Goal: Answer question/provide support

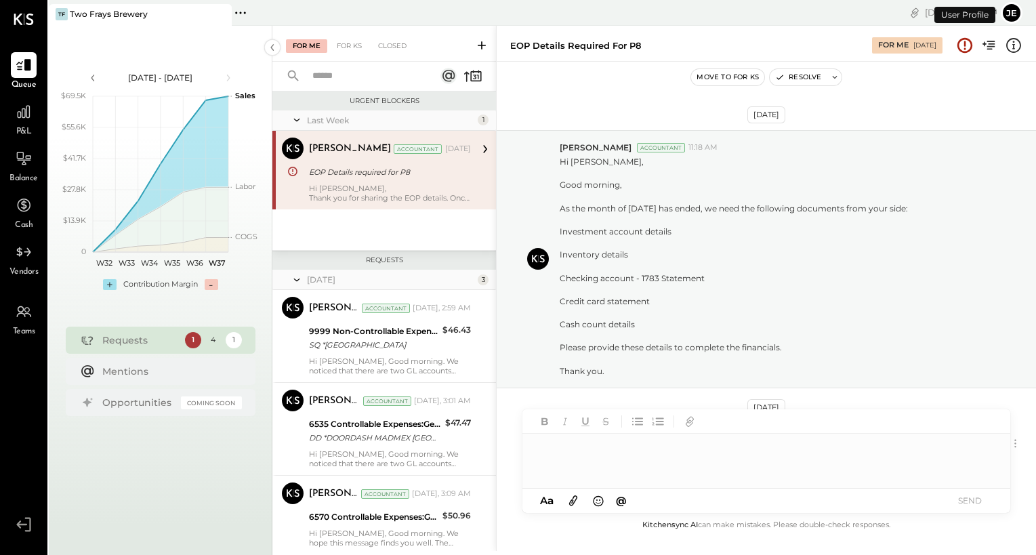
scroll to position [444, 0]
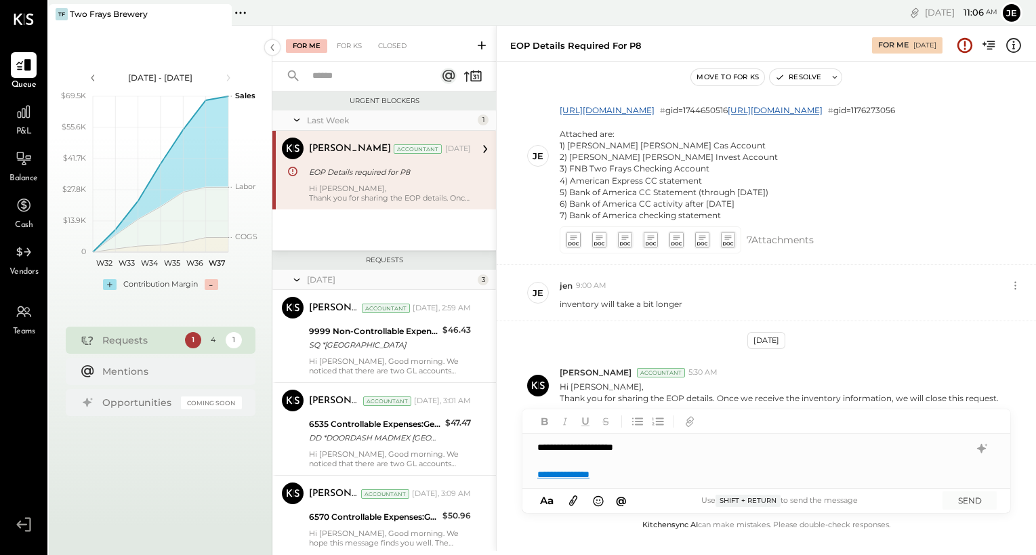
click at [583, 475] on div "**********" at bounding box center [753, 474] width 432 height 14
drag, startPoint x: 650, startPoint y: 474, endPoint x: 520, endPoint y: 478, distance: 129.5
click at [520, 478] on div "EOP Details required for P8 For Me [DATE] Move to for ks Resolve [DATE] [PERSON…" at bounding box center [766, 288] width 540 height 525
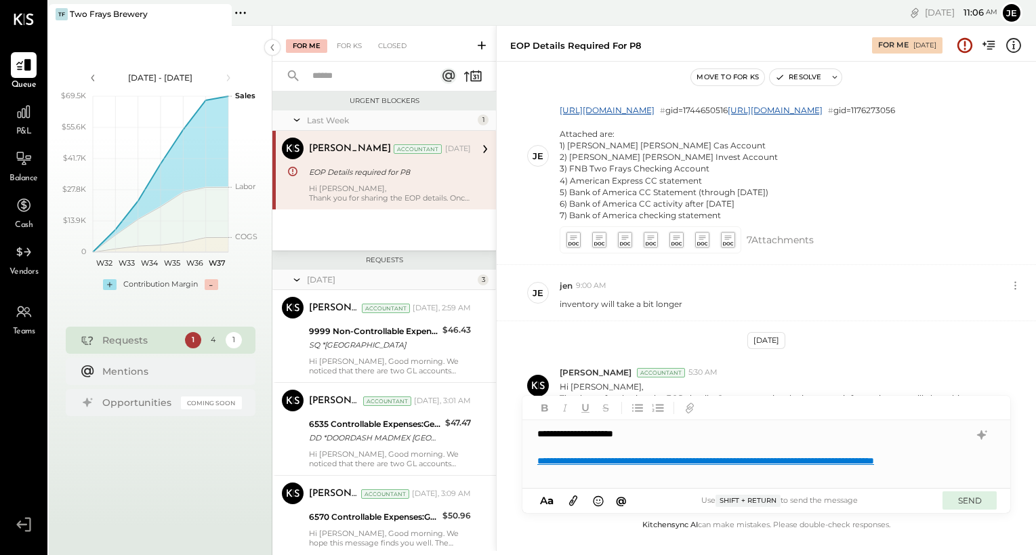
click at [583, 500] on button "SEND" at bounding box center [969, 500] width 54 height 18
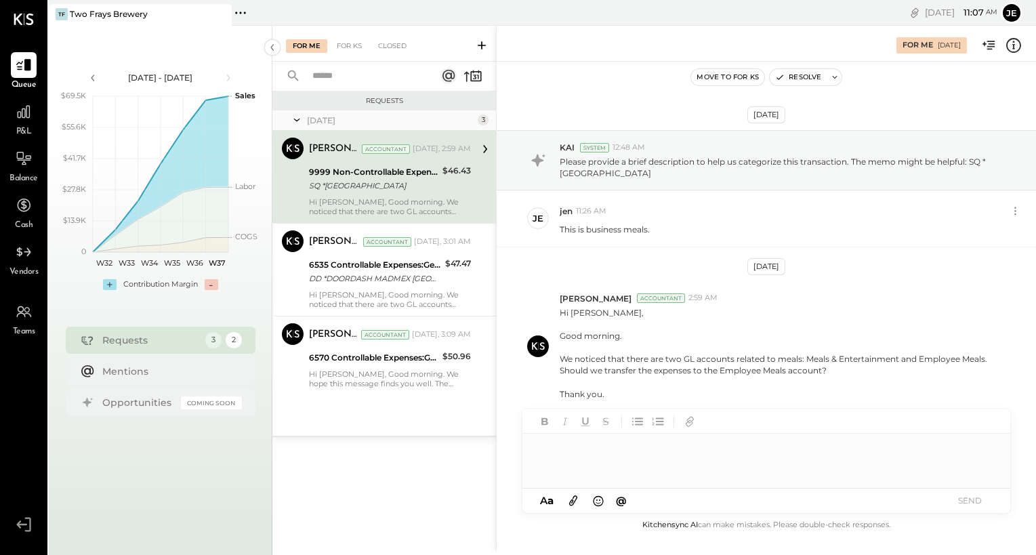
click at [583, 442] on div at bounding box center [766, 461] width 488 height 54
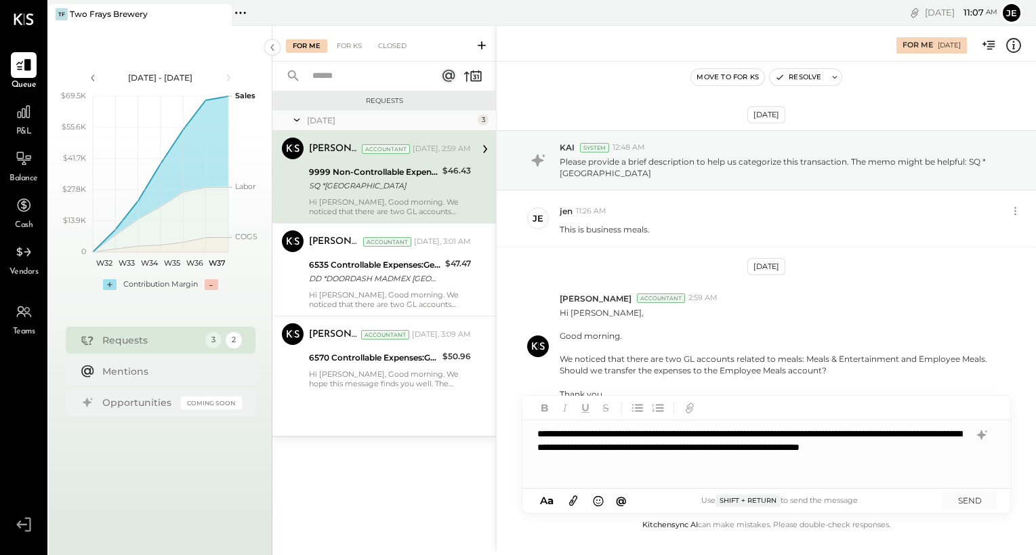
click at [583, 448] on div "**********" at bounding box center [766, 454] width 488 height 68
click at [583, 497] on button "SEND" at bounding box center [969, 500] width 54 height 18
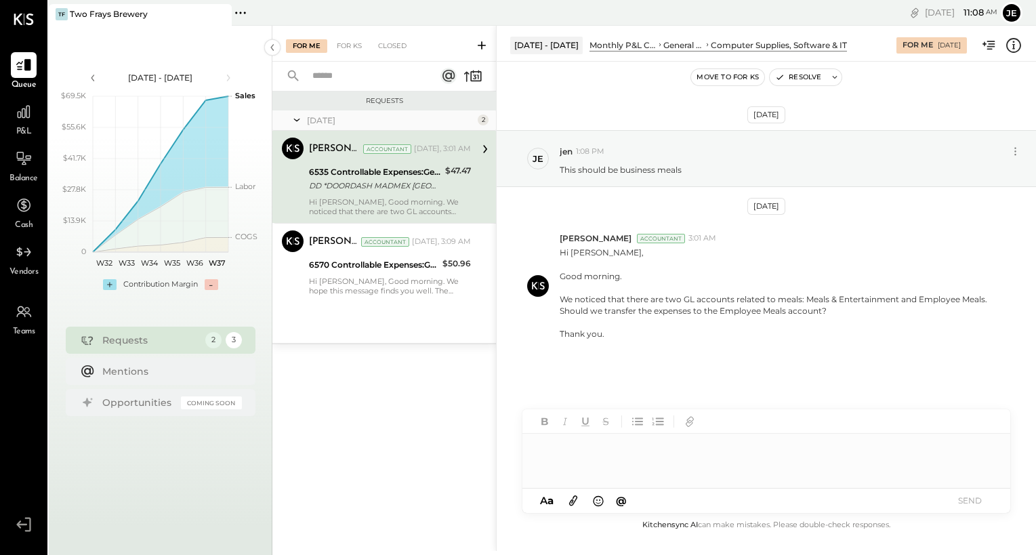
click at [583, 451] on div at bounding box center [766, 461] width 488 height 54
click at [583, 503] on button "SEND" at bounding box center [969, 500] width 54 height 18
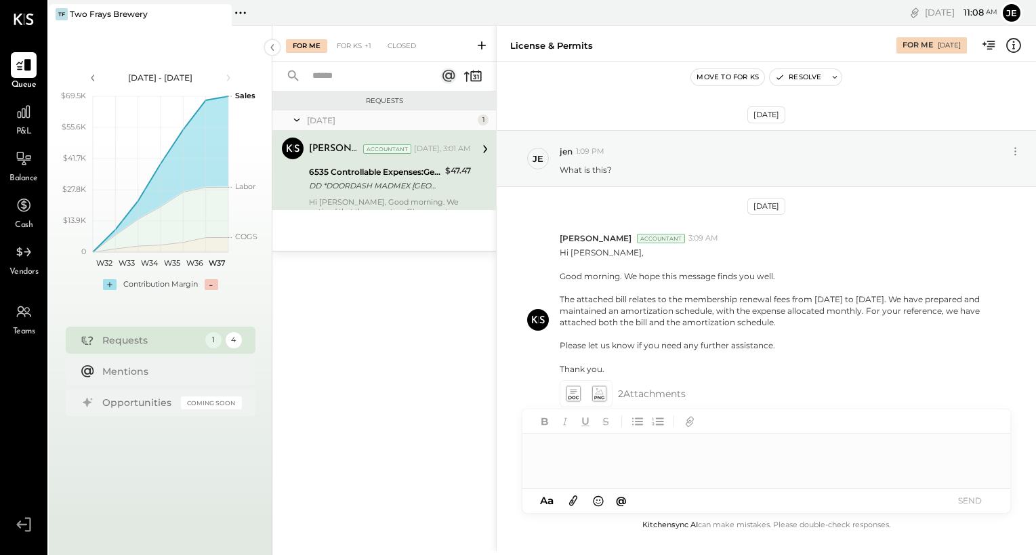
scroll to position [3, 0]
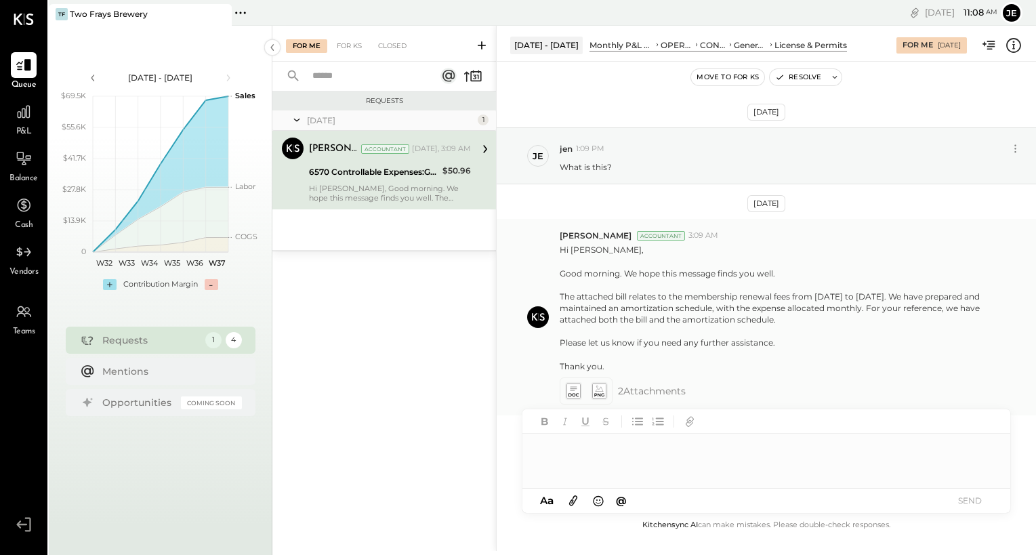
click at [572, 393] on icon at bounding box center [573, 391] width 14 height 16
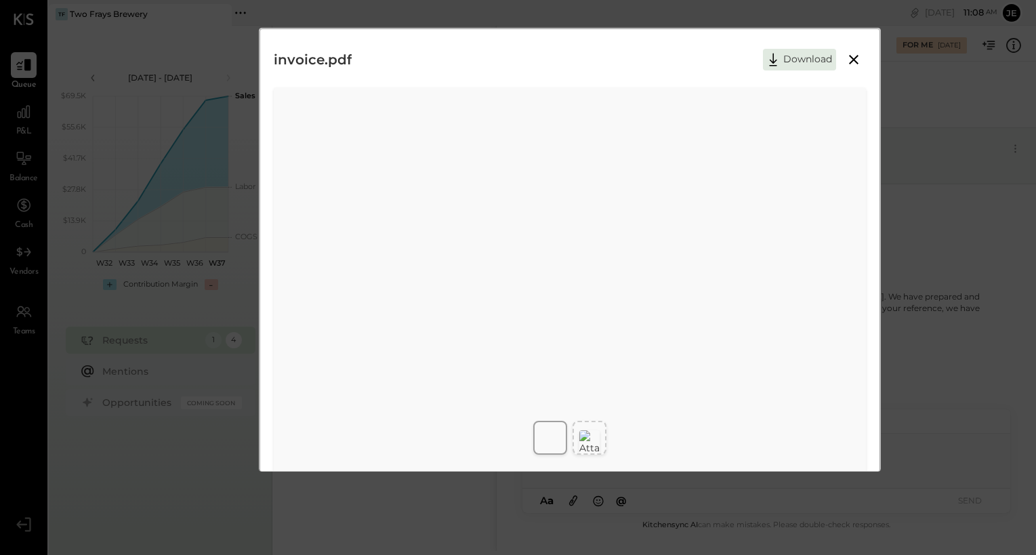
click at [583, 61] on icon at bounding box center [853, 59] width 9 height 9
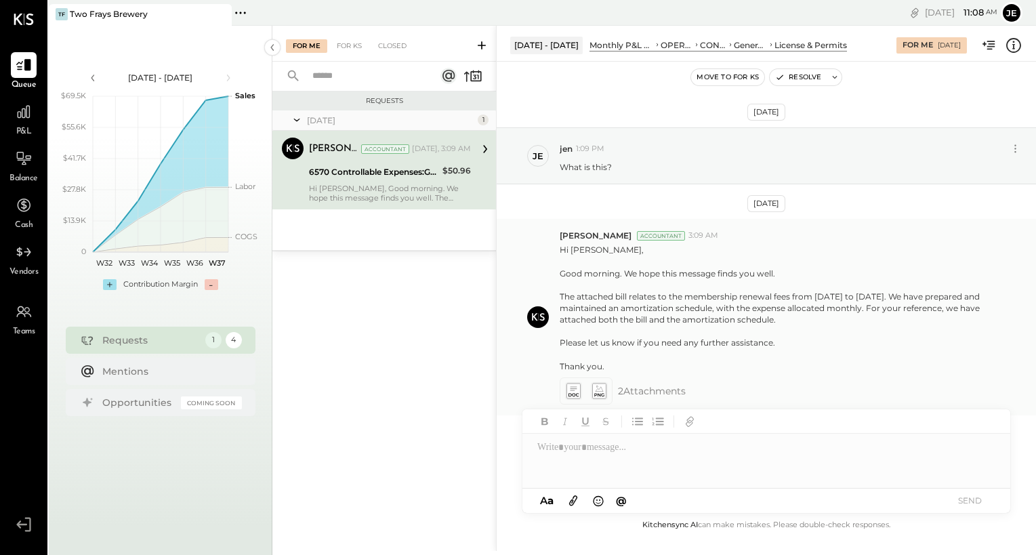
click at [583, 398] on g at bounding box center [598, 391] width 14 height 16
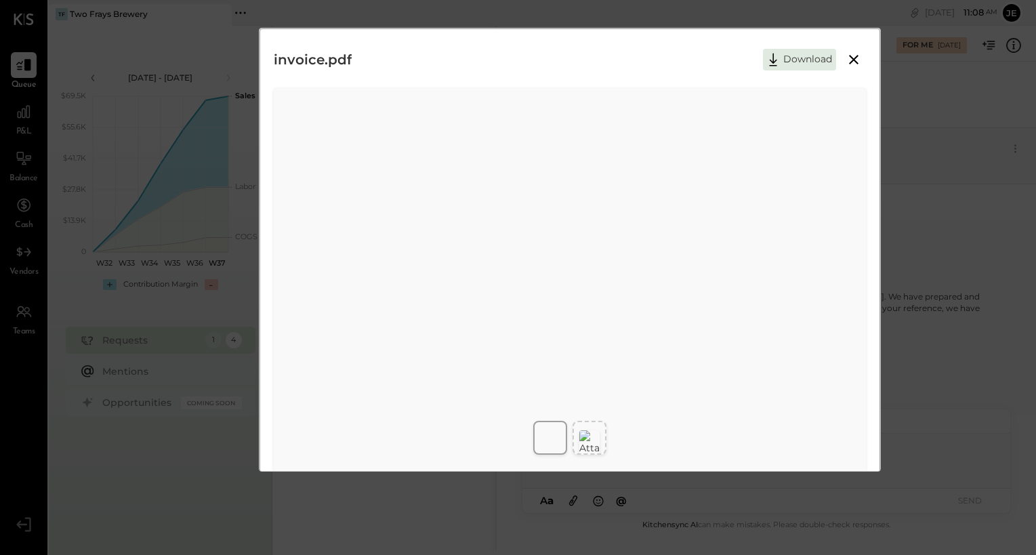
scroll to position [63, 0]
click at [583, 378] on img at bounding box center [589, 379] width 20 height 24
click at [583, 229] on div at bounding box center [569, 246] width 586 height 35
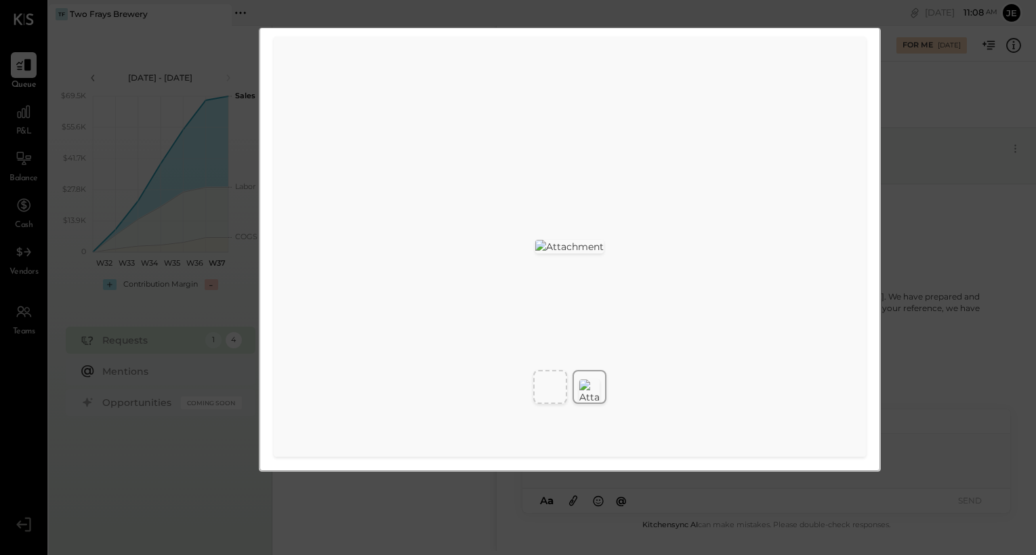
scroll to position [0, 0]
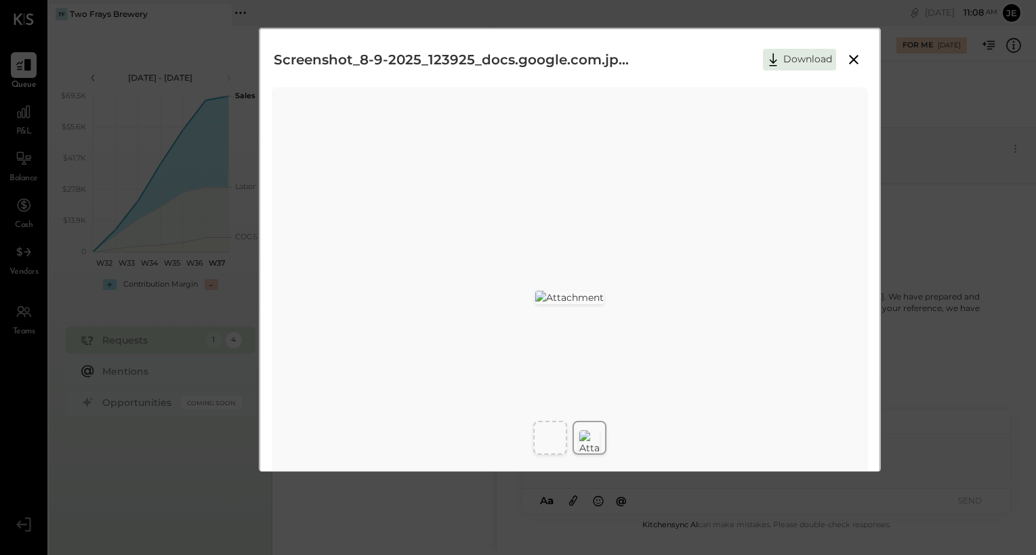
click at [583, 60] on icon at bounding box center [853, 59] width 9 height 9
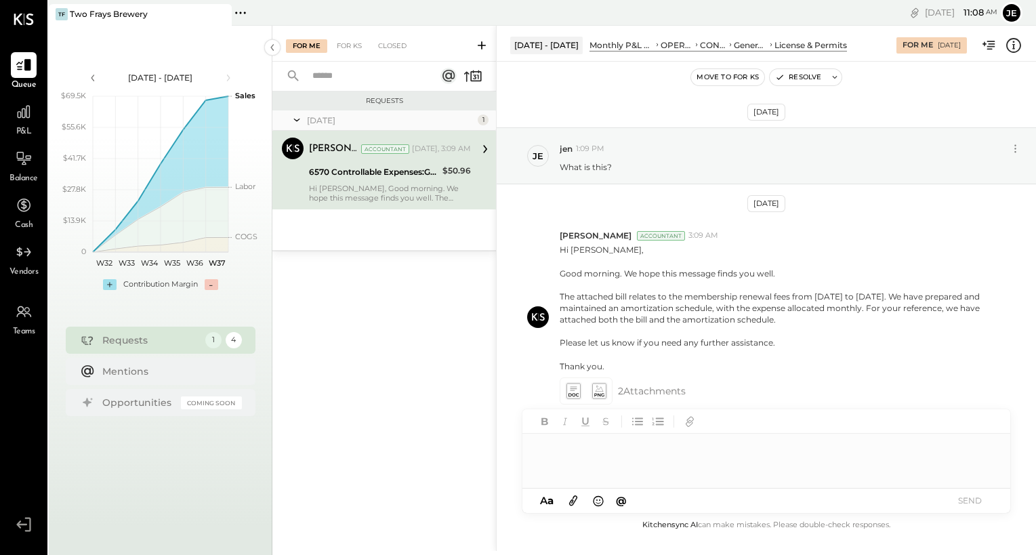
click at [583, 453] on div at bounding box center [766, 461] width 488 height 54
click at [583, 501] on button "SEND" at bounding box center [969, 500] width 54 height 18
